Goal: Communication & Community: Answer question/provide support

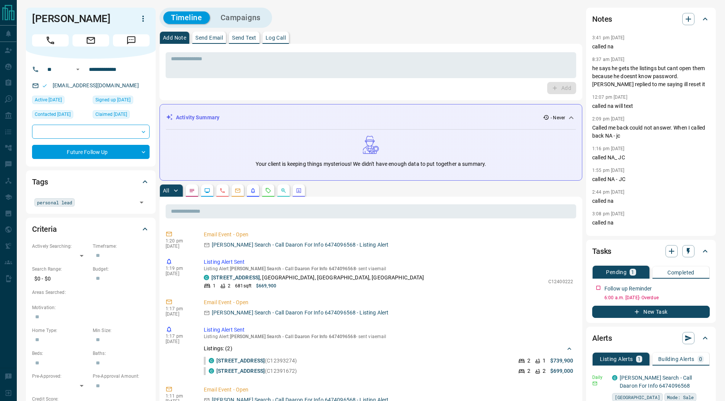
click at [134, 41] on icon "Message" at bounding box center [131, 40] width 10 height 10
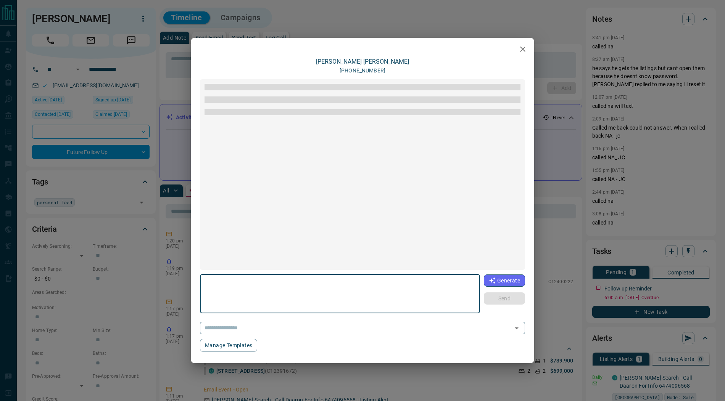
scroll to position [48, 0]
drag, startPoint x: 522, startPoint y: 50, endPoint x: 253, endPoint y: 88, distance: 271.3
click at [522, 50] on icon "button" at bounding box center [522, 49] width 5 height 5
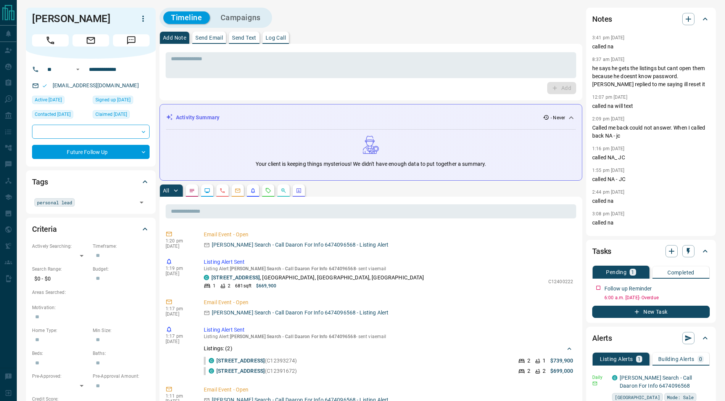
click at [135, 45] on icon "Message" at bounding box center [131, 40] width 10 height 10
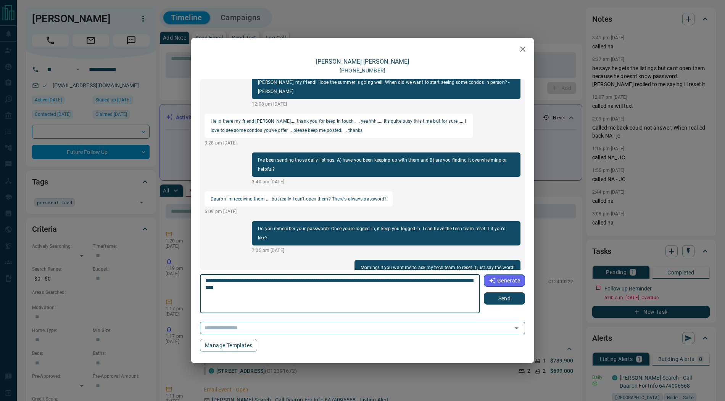
type textarea "**********"
click at [496, 300] on button "Send" at bounding box center [504, 299] width 41 height 12
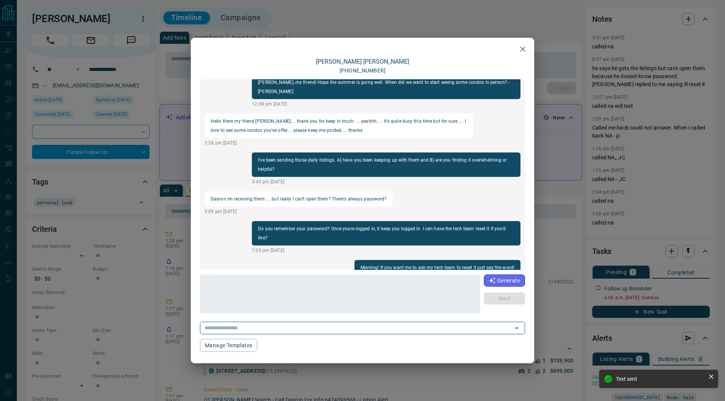
scroll to position [87, 0]
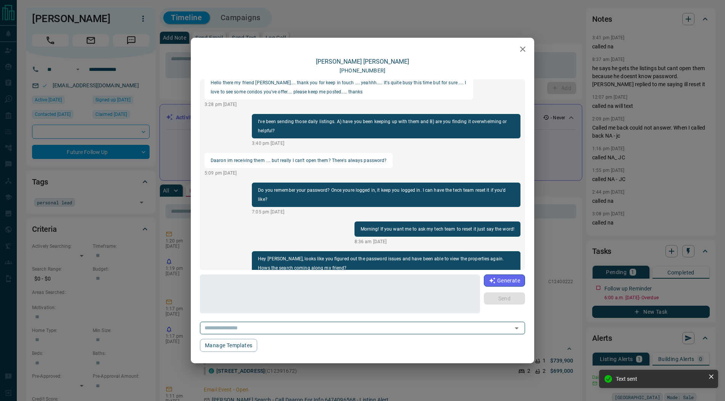
click at [525, 52] on icon "button" at bounding box center [522, 49] width 5 height 5
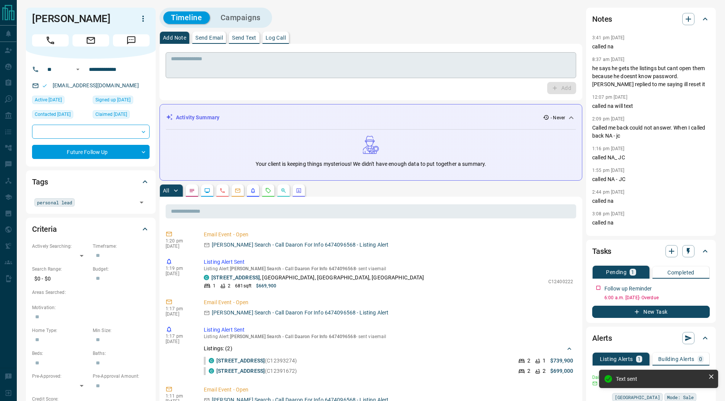
click at [487, 65] on textarea at bounding box center [371, 65] width 400 height 19
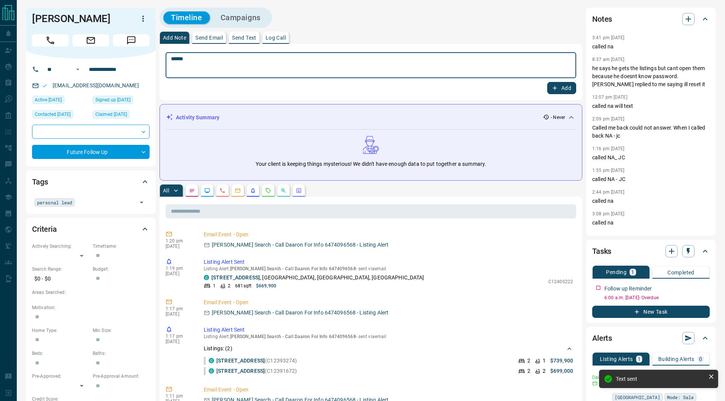
type textarea "******"
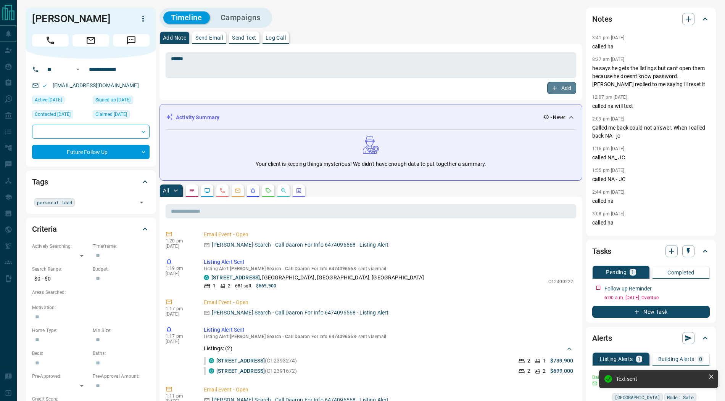
click at [561, 89] on button "Add" at bounding box center [561, 88] width 29 height 12
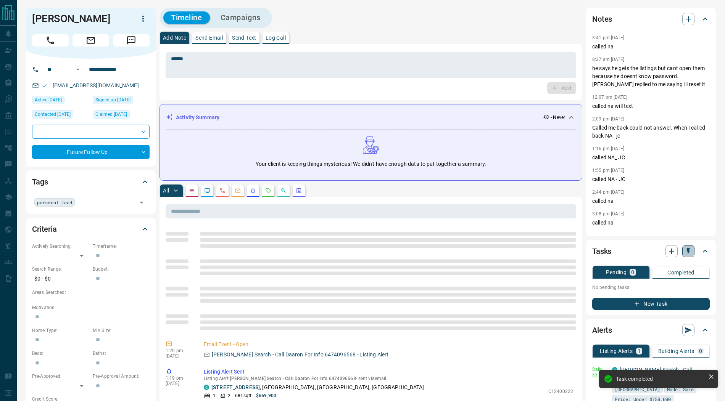
click at [689, 253] on icon "button" at bounding box center [689, 252] width 8 height 8
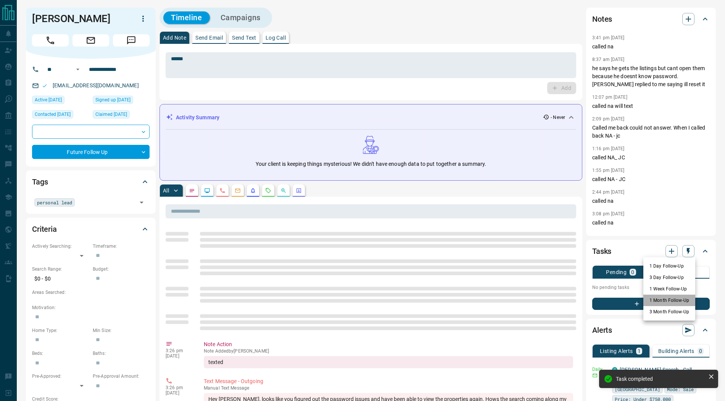
click at [670, 297] on li "1 Month Follow-Up" at bounding box center [669, 300] width 52 height 11
